Goal: Book appointment/travel/reservation

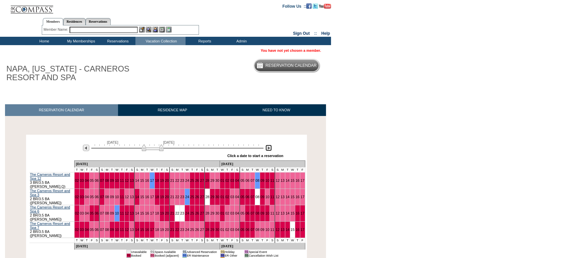
click at [270, 147] on img at bounding box center [268, 148] width 6 height 6
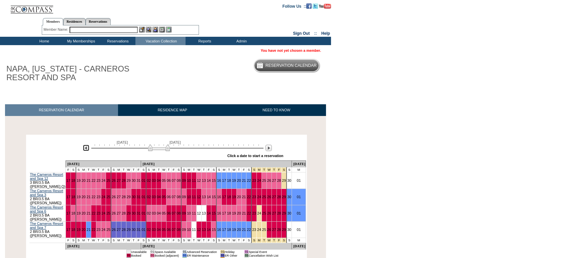
click at [88, 150] on img at bounding box center [86, 148] width 6 height 6
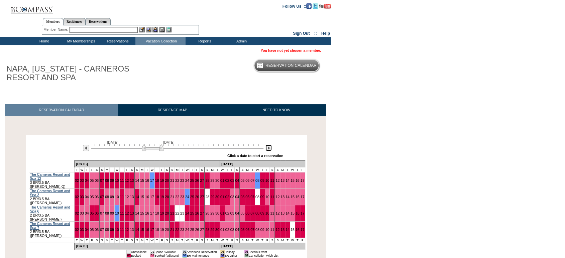
click at [266, 149] on img at bounding box center [268, 148] width 6 height 6
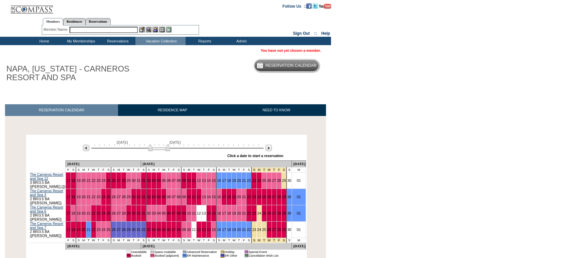
click at [82, 150] on div at bounding box center [85, 147] width 10 height 7
click at [86, 151] on img at bounding box center [86, 148] width 6 height 6
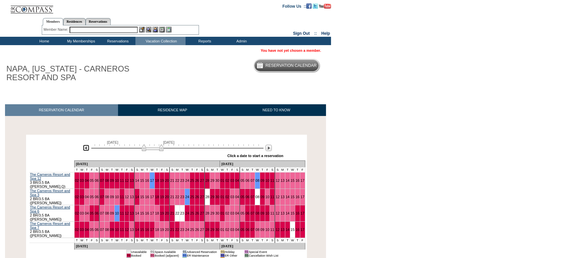
click at [86, 151] on img at bounding box center [86, 148] width 6 height 6
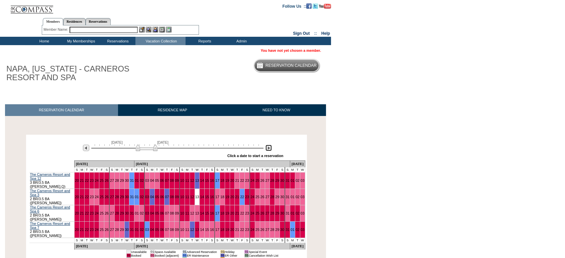
click at [270, 151] on img at bounding box center [268, 148] width 6 height 6
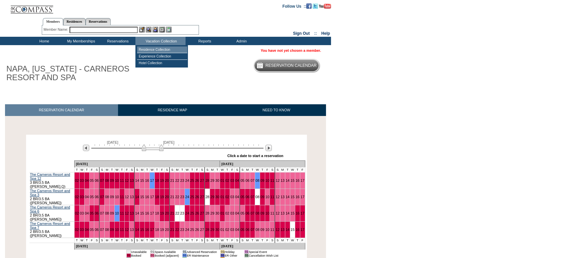
click at [156, 53] on td "Residence Collection" at bounding box center [162, 49] width 50 height 7
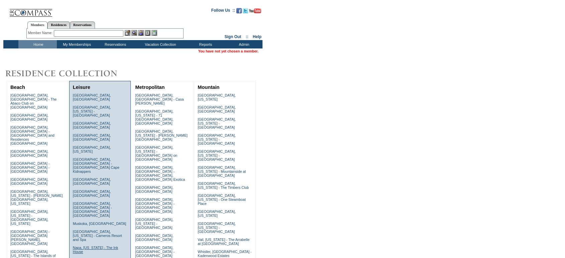
click at [112, 246] on link "Napa, [US_STATE] - The Ink House" at bounding box center [95, 250] width 45 height 8
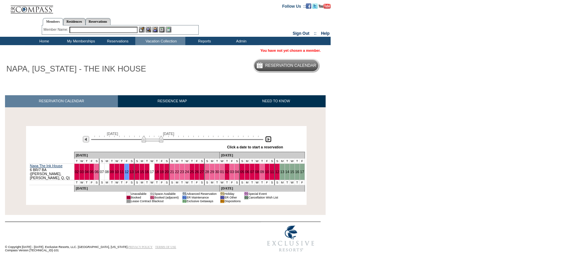
click at [270, 142] on img at bounding box center [268, 139] width 6 height 6
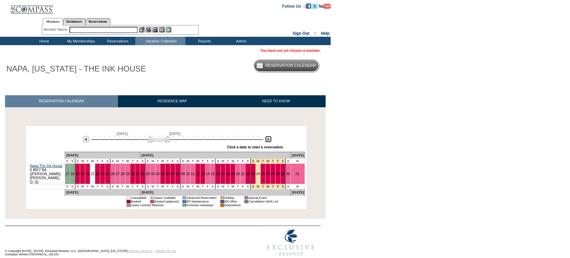
click at [270, 142] on img at bounding box center [268, 139] width 6 height 6
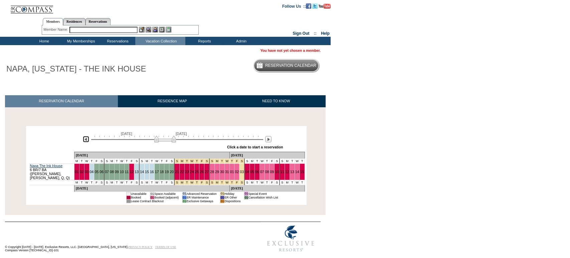
click at [86, 142] on img at bounding box center [86, 139] width 6 height 6
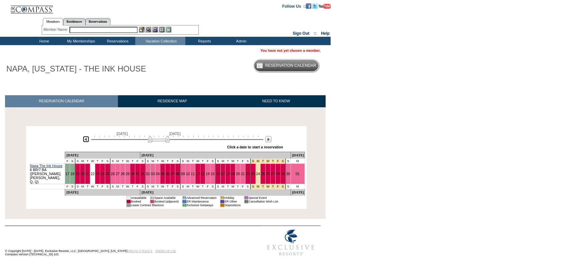
click at [86, 142] on img at bounding box center [86, 139] width 6 height 6
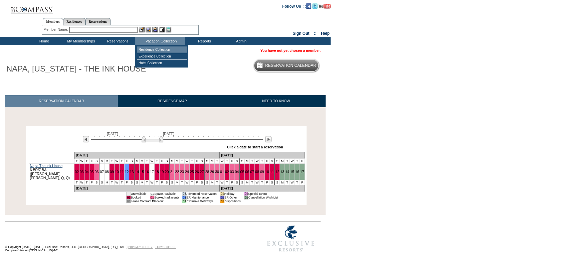
click at [162, 49] on td "Residence Collection" at bounding box center [162, 49] width 50 height 7
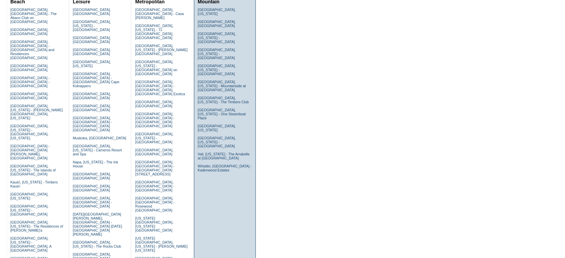
scroll to position [86, 0]
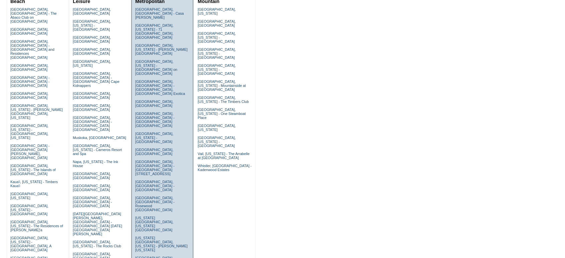
drag, startPoint x: 194, startPoint y: 216, endPoint x: 188, endPoint y: 216, distance: 5.3
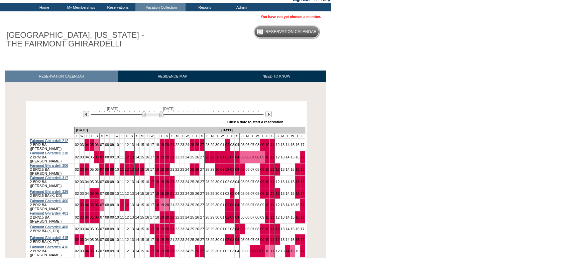
scroll to position [32, 0]
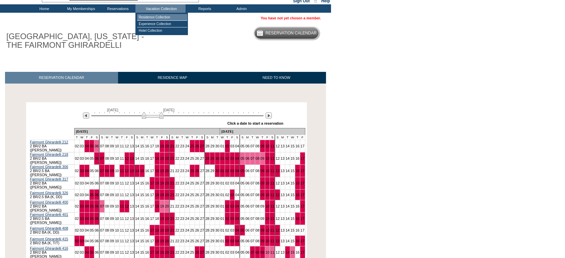
click at [156, 17] on td "Residence Collection" at bounding box center [162, 17] width 50 height 7
